Goal: Task Accomplishment & Management: Manage account settings

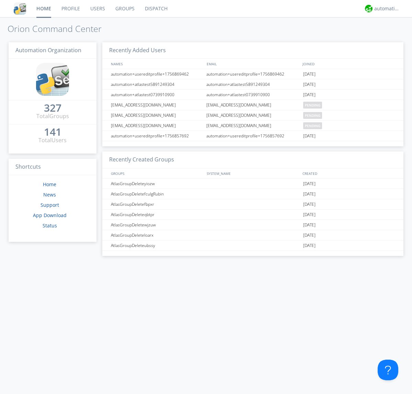
click at [124, 9] on link "Groups" at bounding box center [125, 8] width 30 height 17
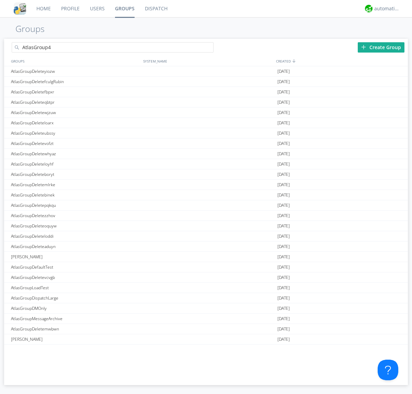
type input "AtlasGroup4"
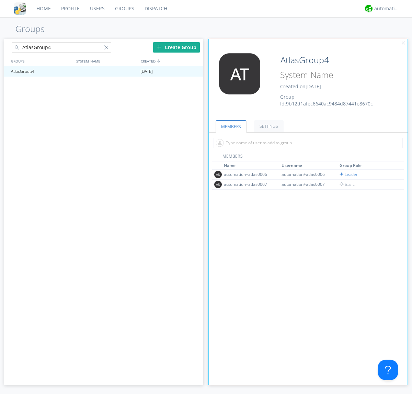
click at [268, 126] on link "SETTINGS" at bounding box center [269, 126] width 30 height 12
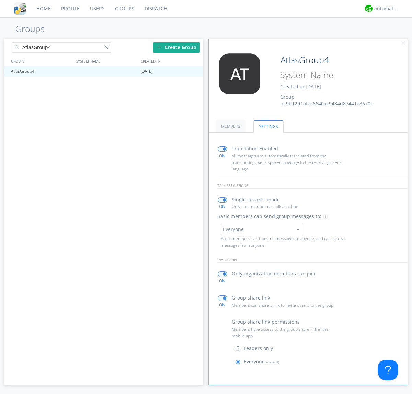
click at [239, 350] on span at bounding box center [239, 350] width 9 height 9
click at [0, 0] on input "radio" at bounding box center [0, 0] width 0 height 0
click at [239, 363] on span at bounding box center [239, 363] width 9 height 9
click at [0, 0] on input "radio" at bounding box center [0, 0] width 0 height 0
click at [385, 9] on div "automation+atlas" at bounding box center [387, 8] width 26 height 7
